Goal: Navigation & Orientation: Find specific page/section

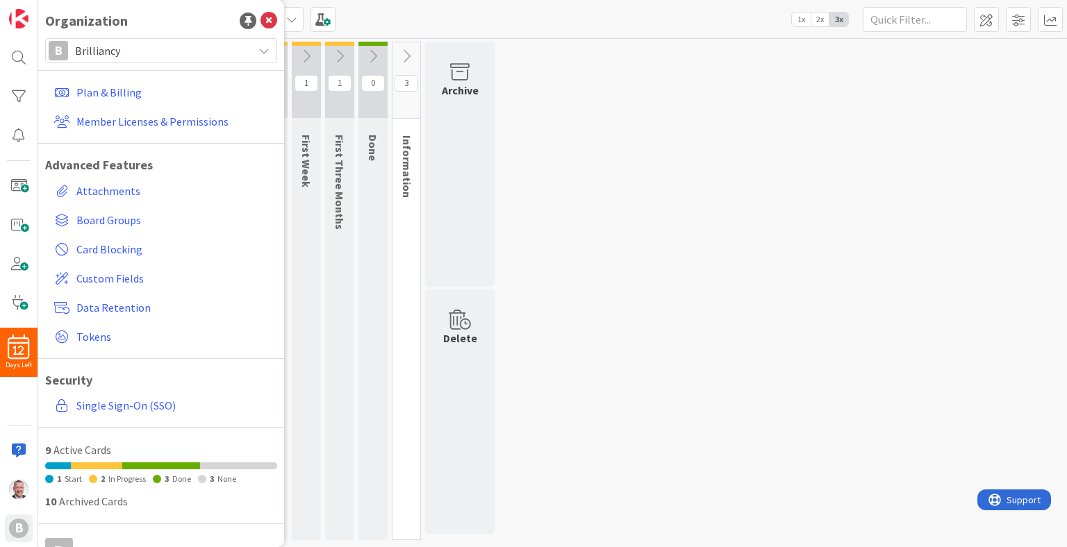
scroll to position [149, 0]
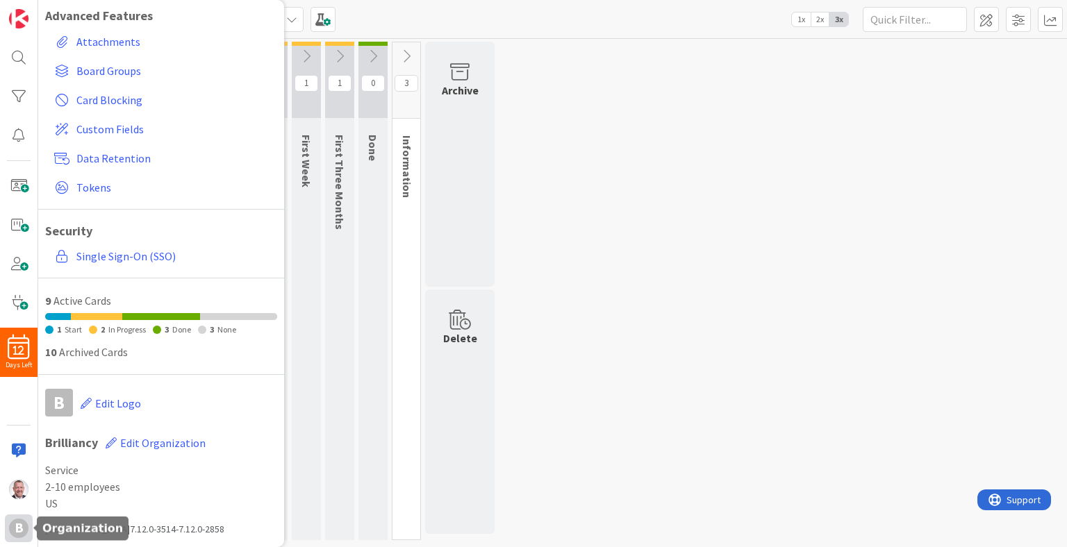
click at [20, 529] on div "B" at bounding box center [18, 528] width 19 height 19
click at [19, 531] on div "B" at bounding box center [18, 528] width 19 height 19
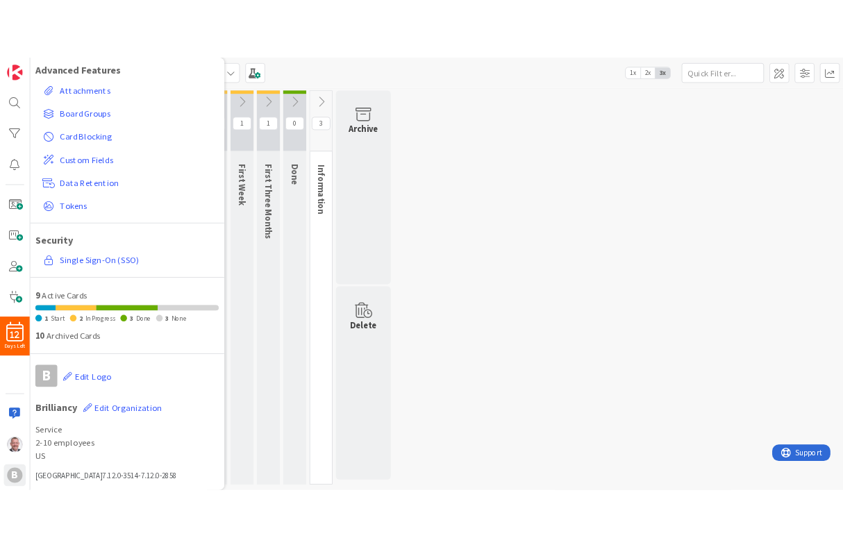
scroll to position [0, 0]
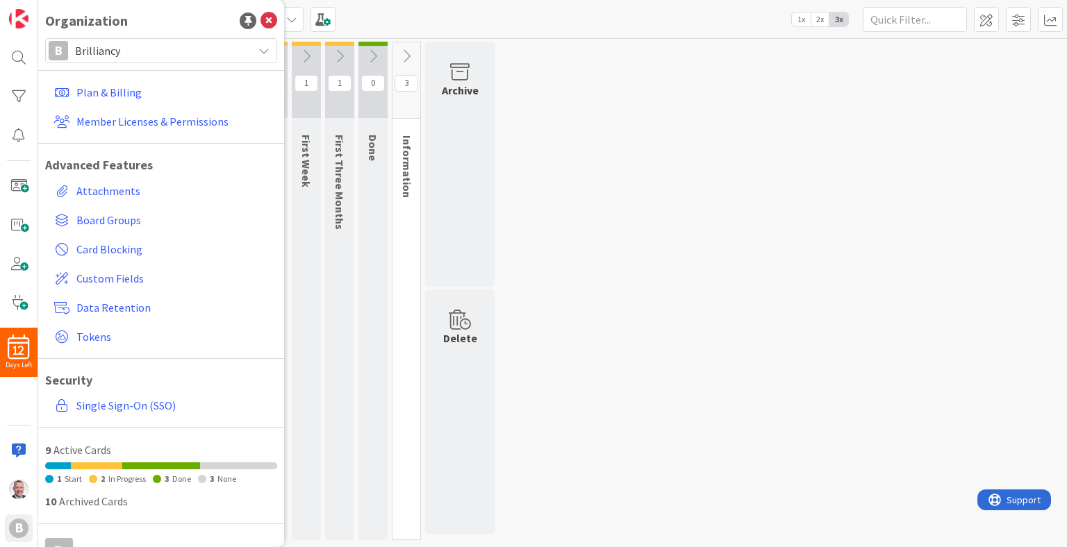
click at [160, 50] on span "Brilliancy" at bounding box center [160, 50] width 171 height 19
click at [603, 164] on div "0 Classification (Pre-Hiring Check) 1 Documents Contractor Agreement W9 Add Car…" at bounding box center [552, 295] width 1023 height 506
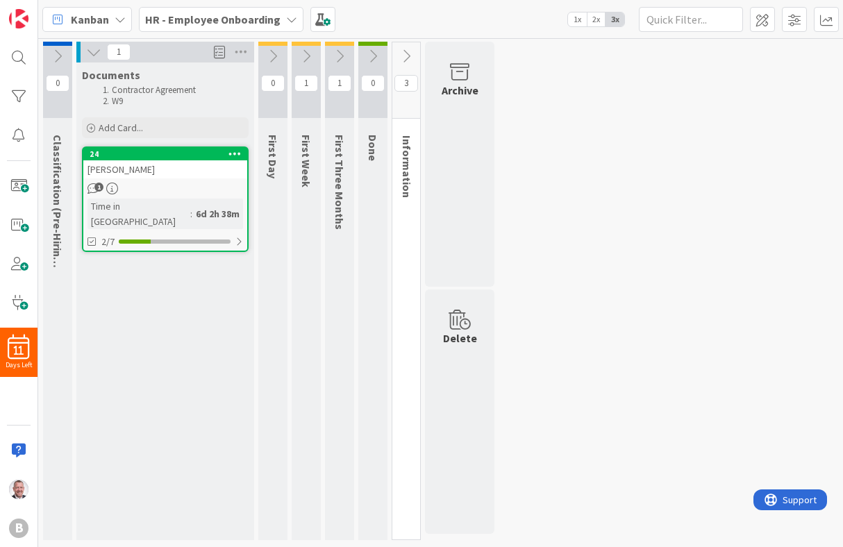
click at [247, 20] on b "HR - Employee Onboarding" at bounding box center [212, 20] width 135 height 14
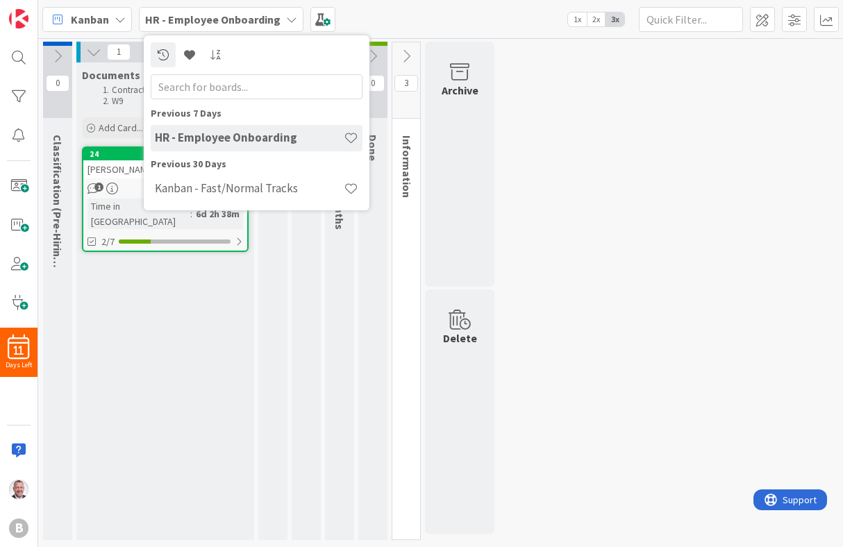
click at [283, 12] on div "HR - Employee Onboarding" at bounding box center [221, 19] width 165 height 25
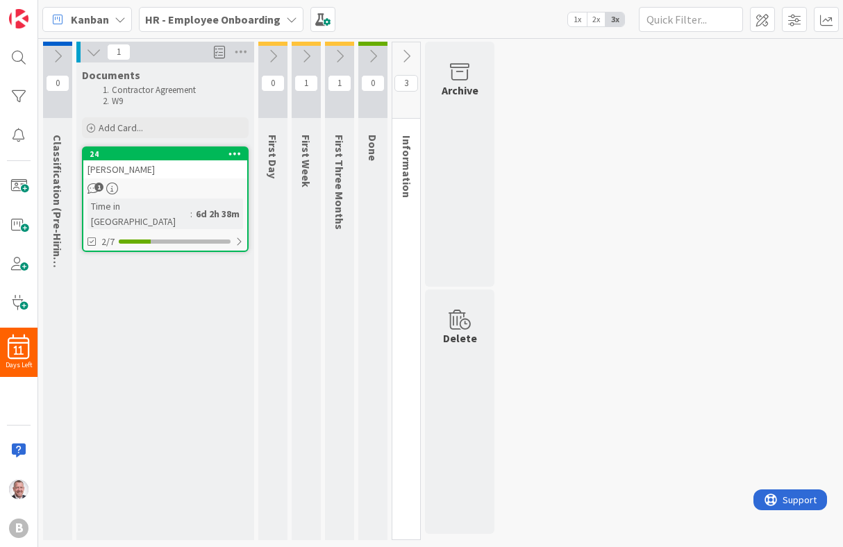
click at [281, 13] on div "HR - Employee Onboarding" at bounding box center [221, 19] width 165 height 25
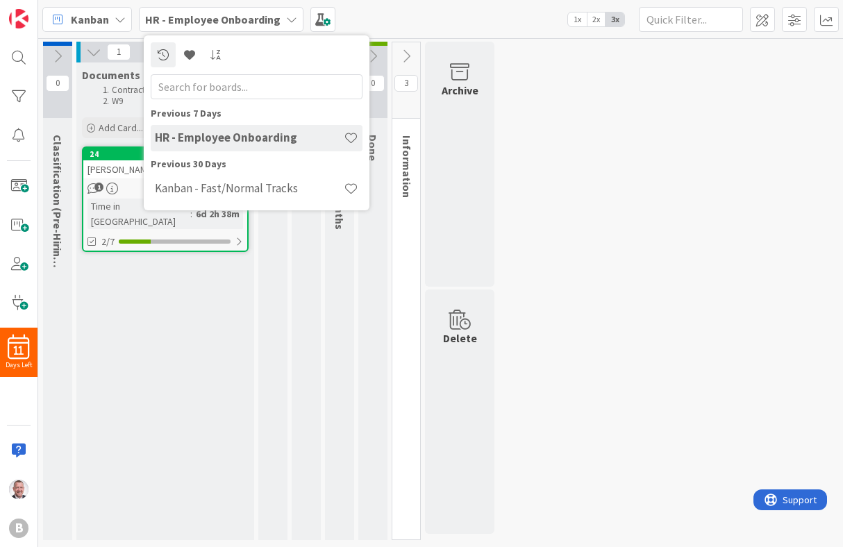
click at [790, 122] on div "0 Classification (Pre-Hiring Check) 1 Documents Contractor Agreement W9 Add Car…" at bounding box center [440, 295] width 799 height 506
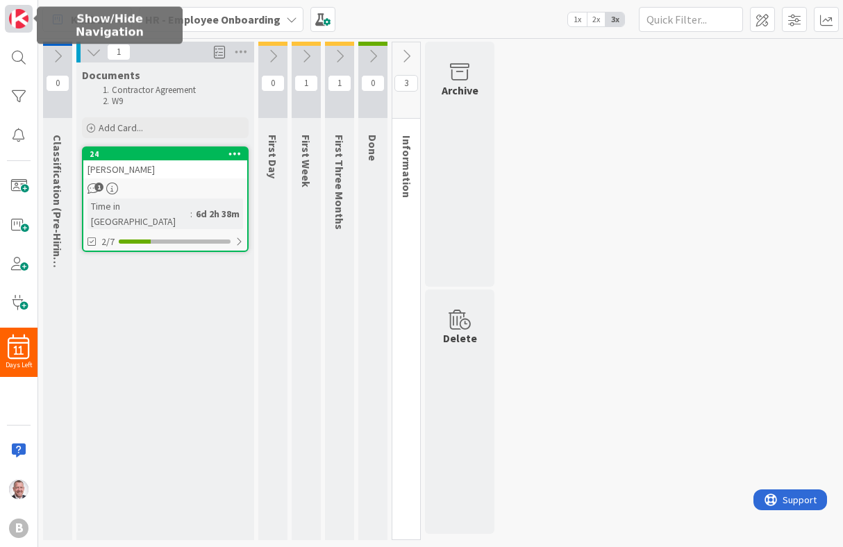
click at [14, 23] on img at bounding box center [18, 18] width 19 height 19
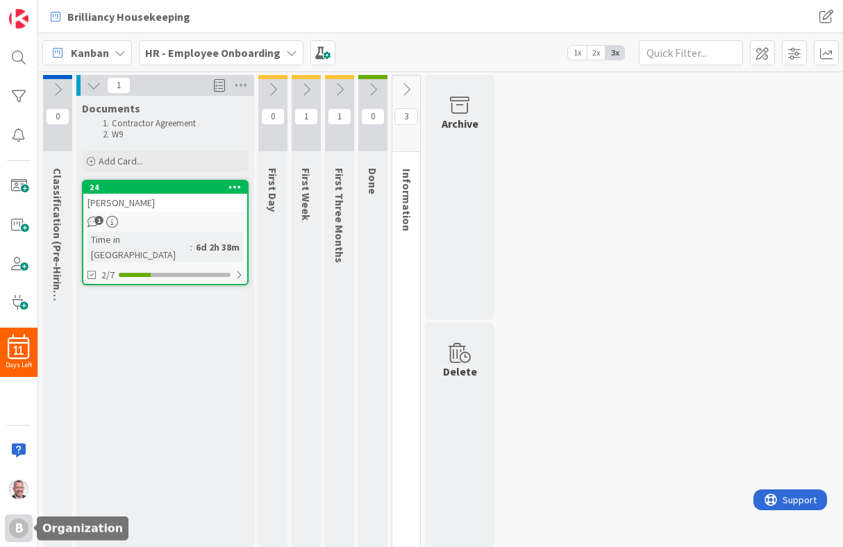
click at [17, 529] on div "B" at bounding box center [18, 528] width 19 height 19
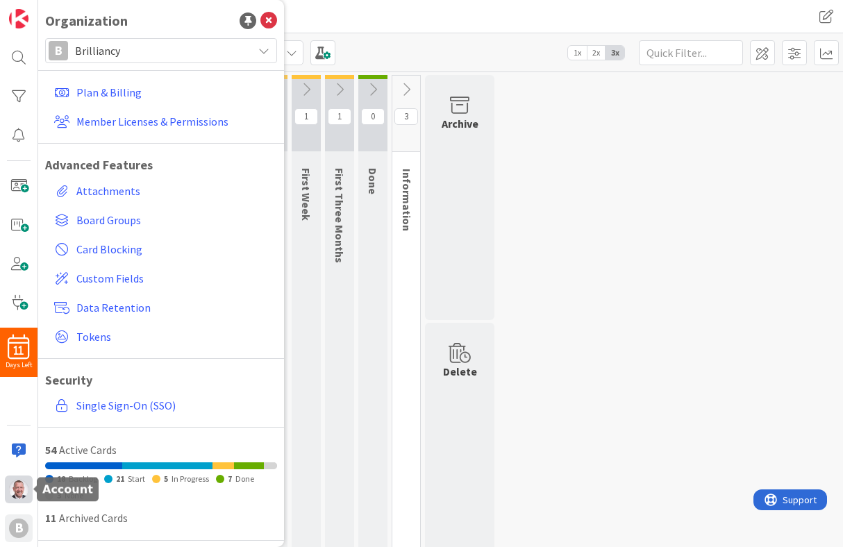
click at [19, 498] on img at bounding box center [18, 489] width 19 height 19
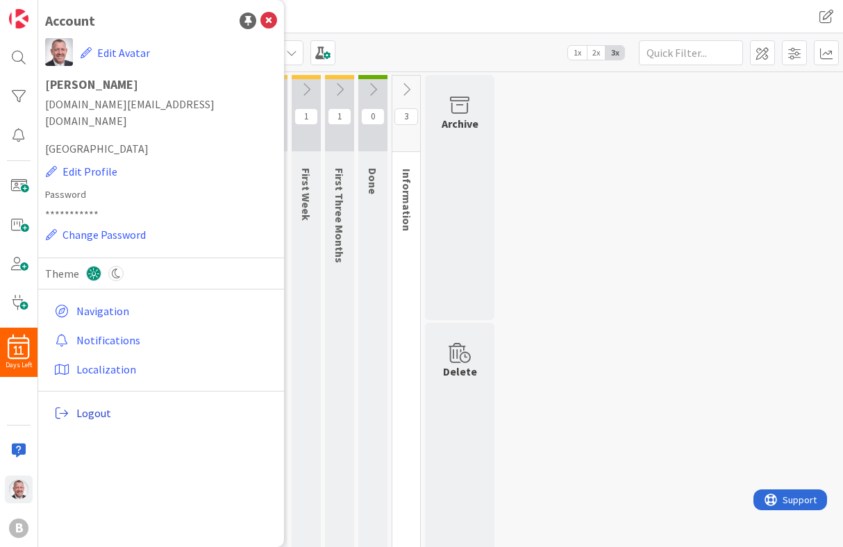
click at [101, 405] on span "Logout" at bounding box center [173, 413] width 195 height 17
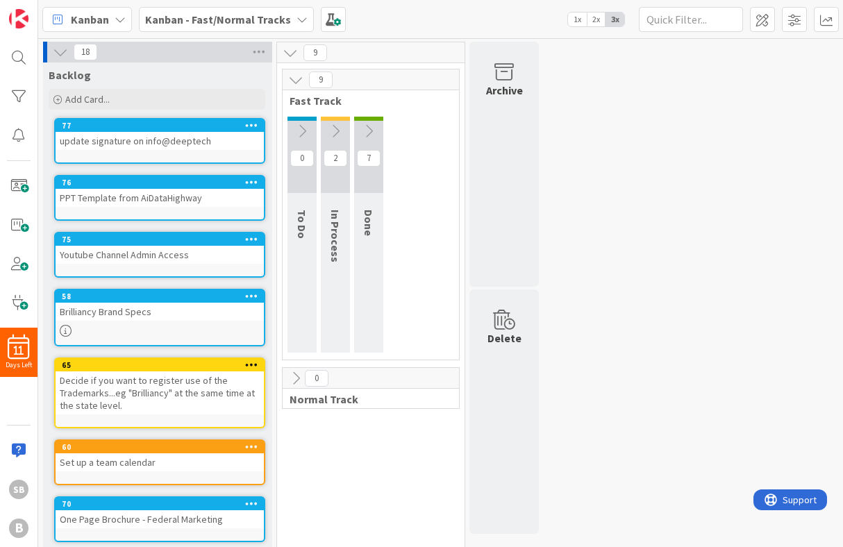
click at [259, 22] on b "Kanban - Fast/Normal Tracks" at bounding box center [218, 20] width 146 height 14
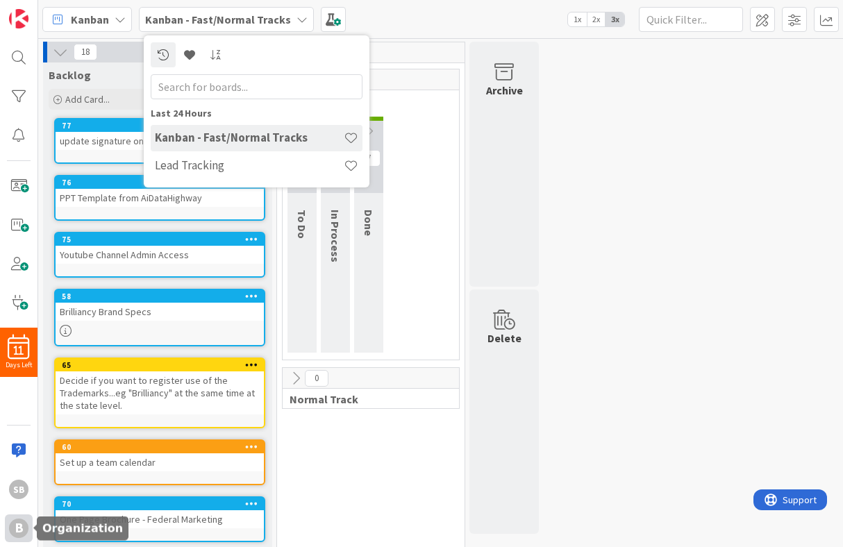
click at [25, 528] on div "B" at bounding box center [18, 528] width 19 height 19
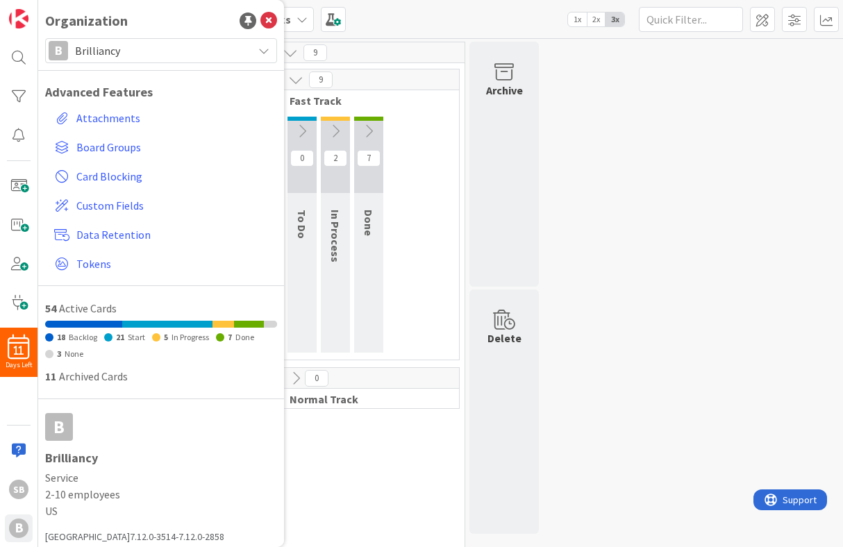
click at [157, 47] on span "Brilliancy" at bounding box center [160, 50] width 171 height 19
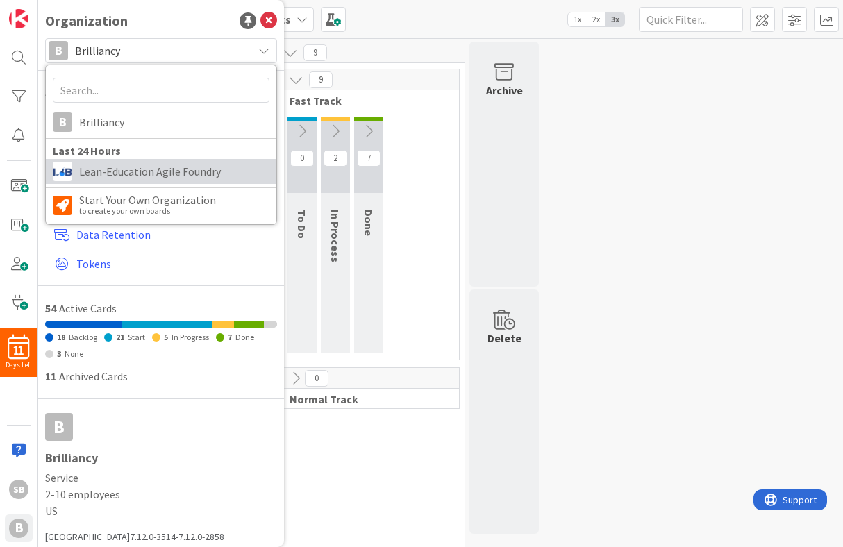
click at [148, 172] on span "Lean-Education Agile Foundry" at bounding box center [174, 171] width 190 height 21
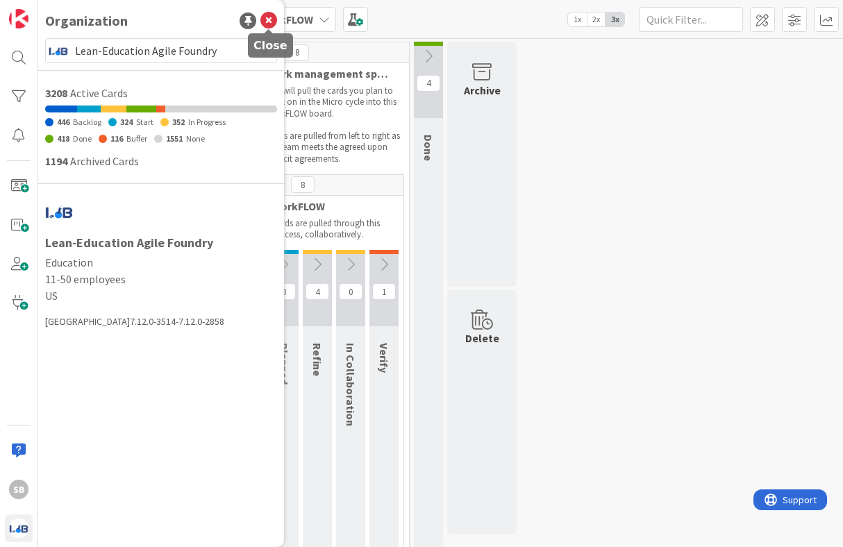
click at [264, 17] on icon at bounding box center [268, 21] width 17 height 17
